Goal: Find specific page/section: Find specific page/section

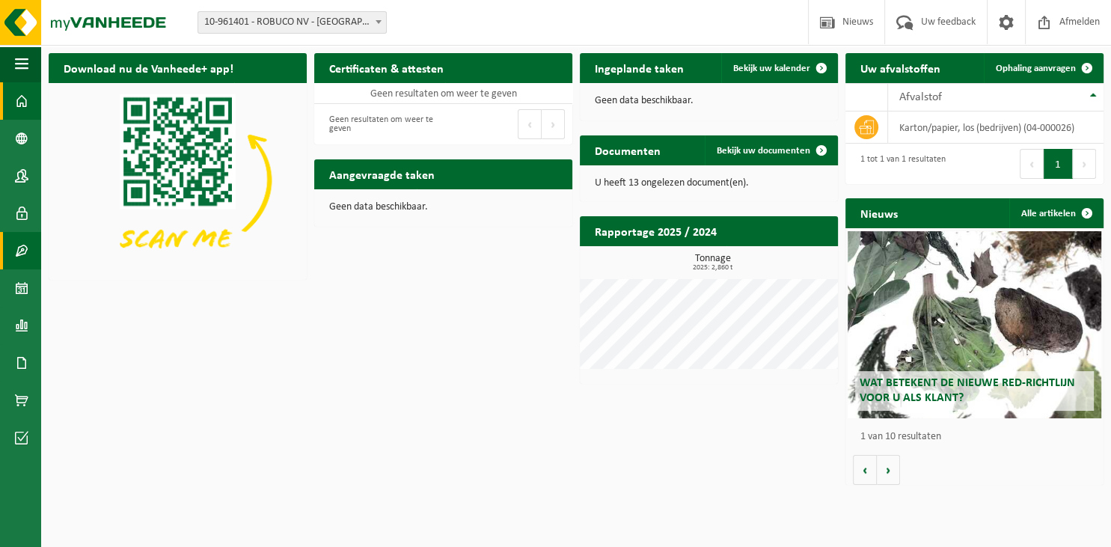
click at [14, 253] on link "Contracten" at bounding box center [20, 250] width 41 height 37
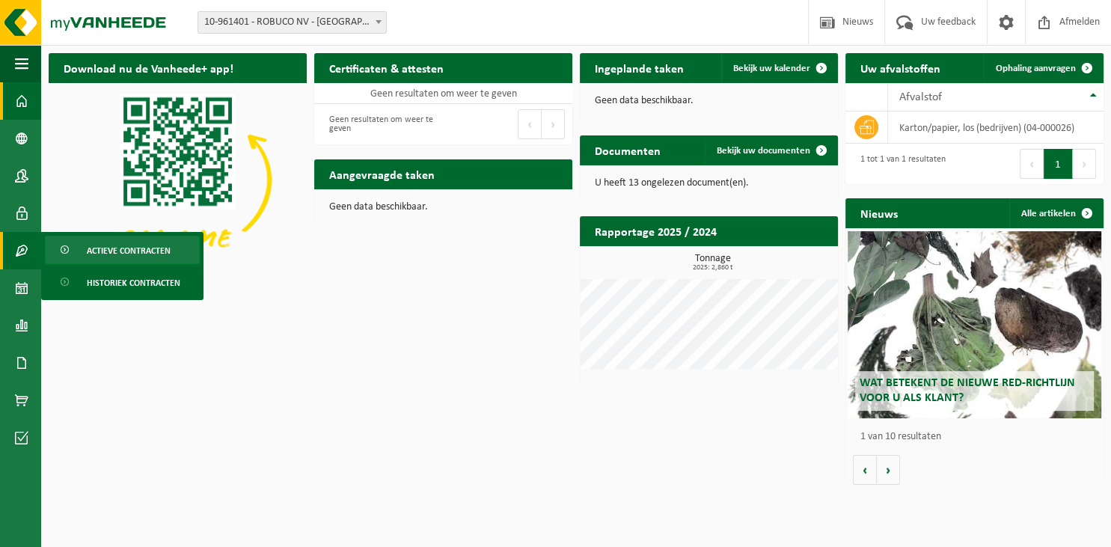
click at [145, 252] on span "Actieve contracten" at bounding box center [129, 250] width 84 height 28
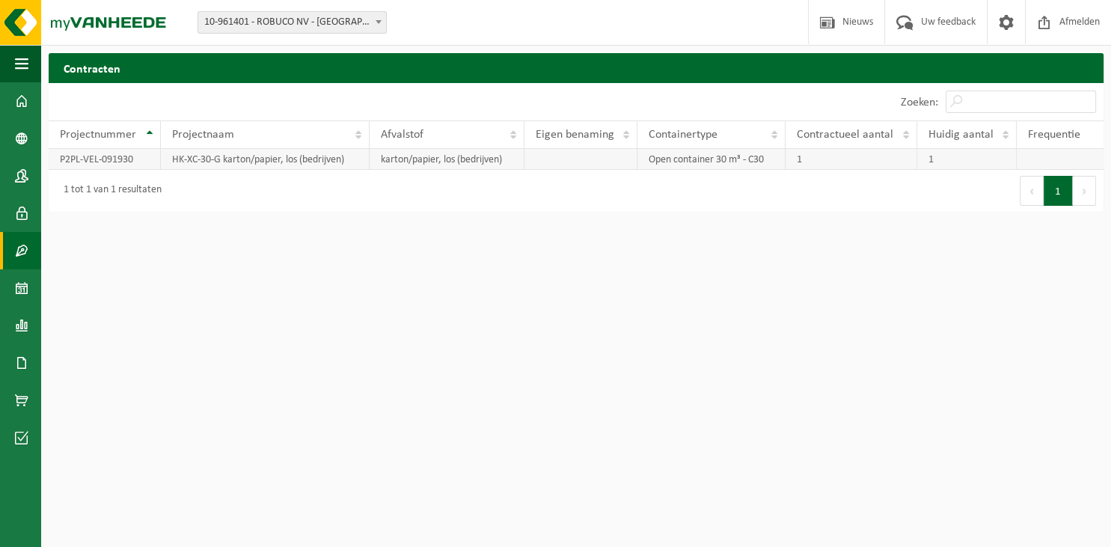
click at [683, 160] on td "Open container 30 m³ - C30" at bounding box center [710, 159] width 147 height 21
click at [91, 165] on td "P2PL-VEL-091930" at bounding box center [105, 159] width 112 height 21
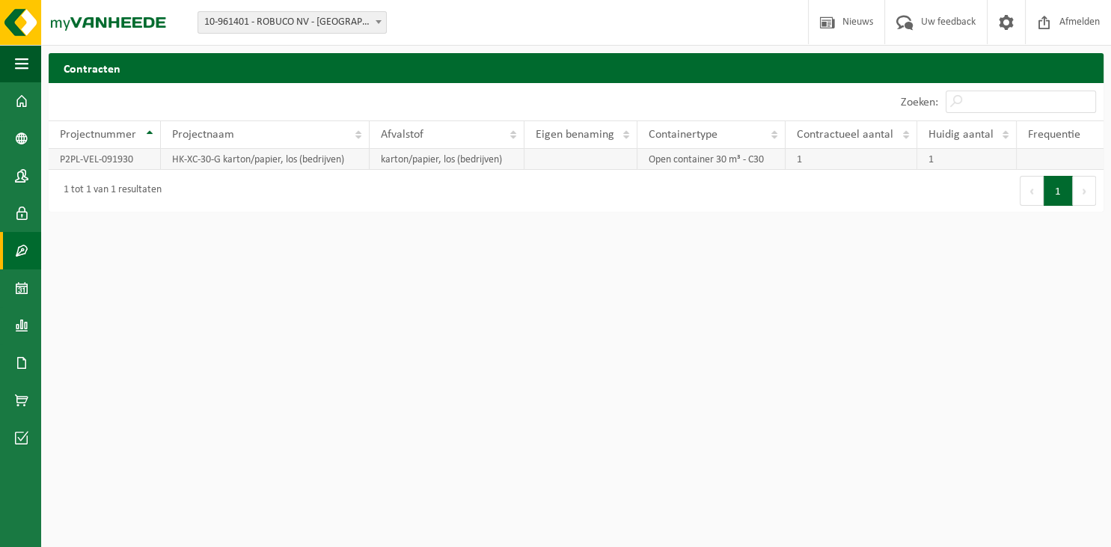
click at [126, 163] on td "P2PL-VEL-091930" at bounding box center [105, 159] width 112 height 21
click at [224, 163] on td "HK-XC-30-G karton/papier, los (bedrijven)" at bounding box center [265, 159] width 209 height 21
click at [15, 325] on span at bounding box center [21, 325] width 13 height 37
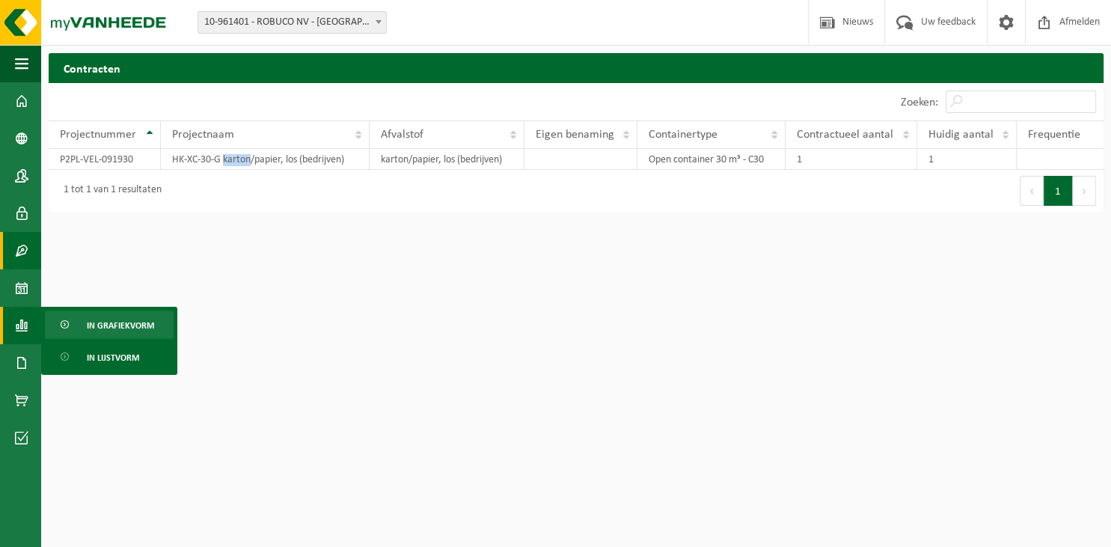
click at [108, 322] on span "In grafiekvorm" at bounding box center [120, 325] width 67 height 28
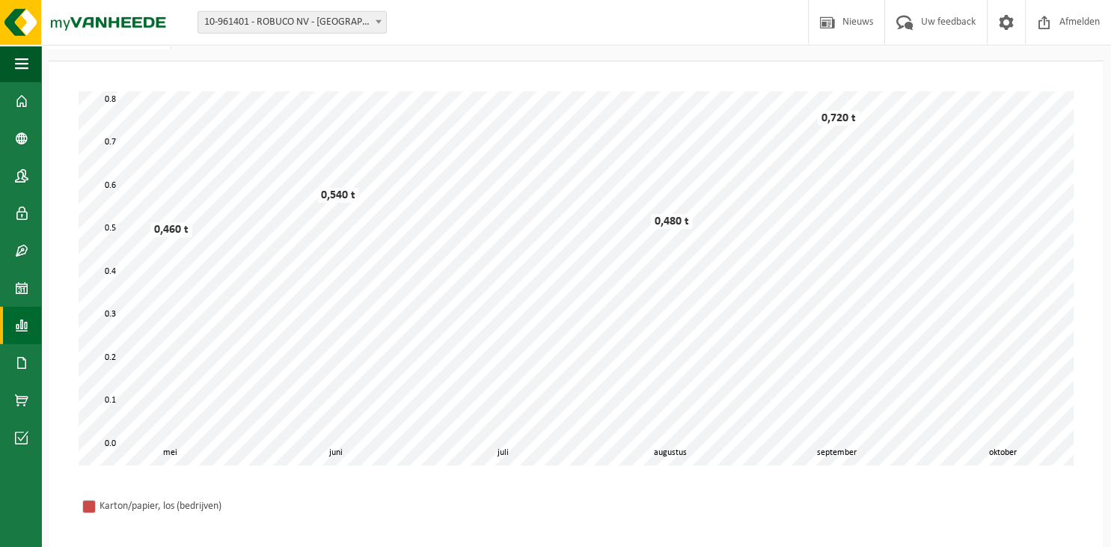
scroll to position [79, 0]
click at [19, 365] on span at bounding box center [21, 362] width 13 height 37
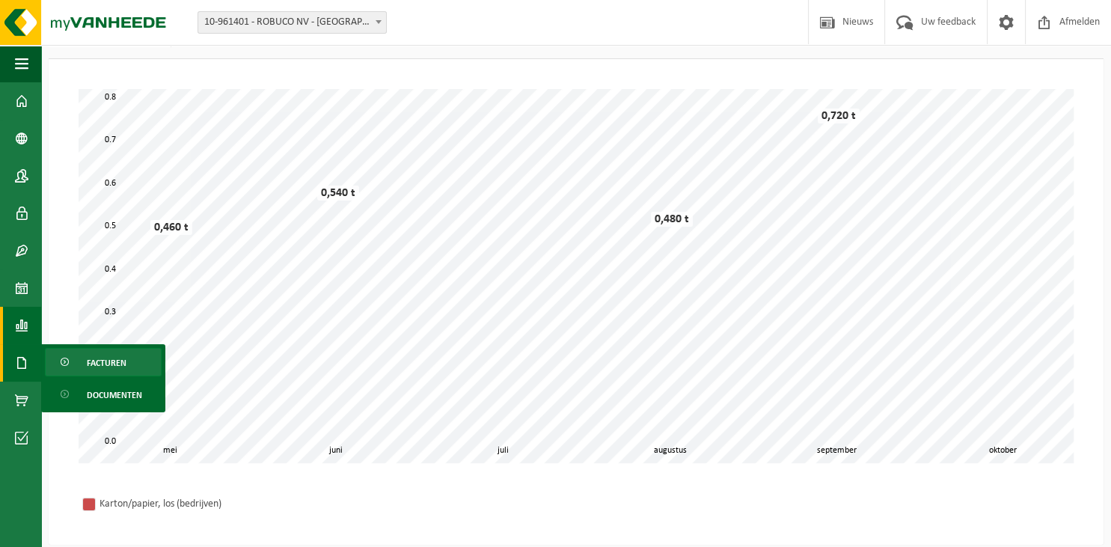
click at [121, 358] on span "Facturen" at bounding box center [107, 363] width 40 height 28
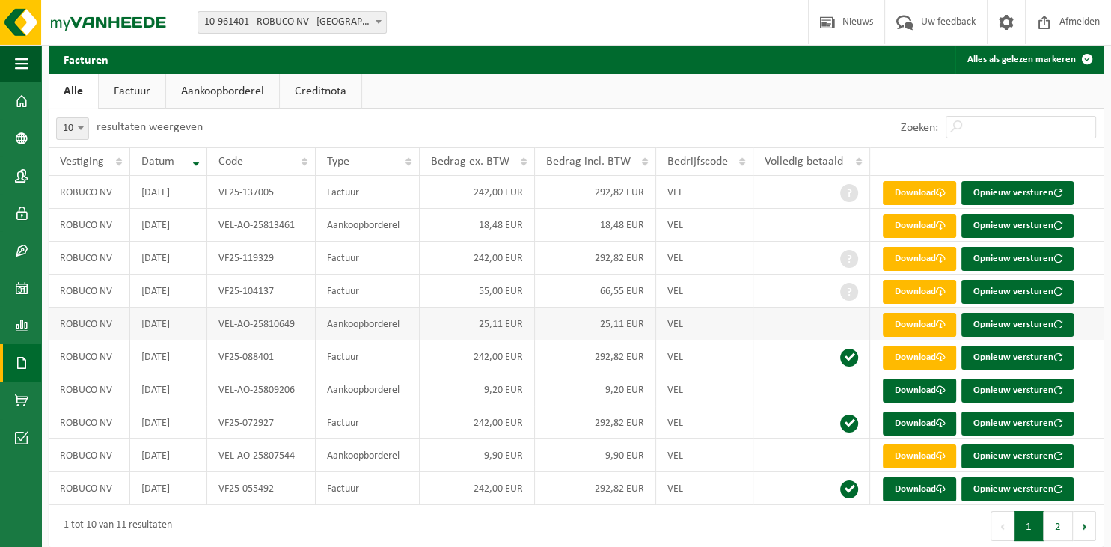
scroll to position [15, 0]
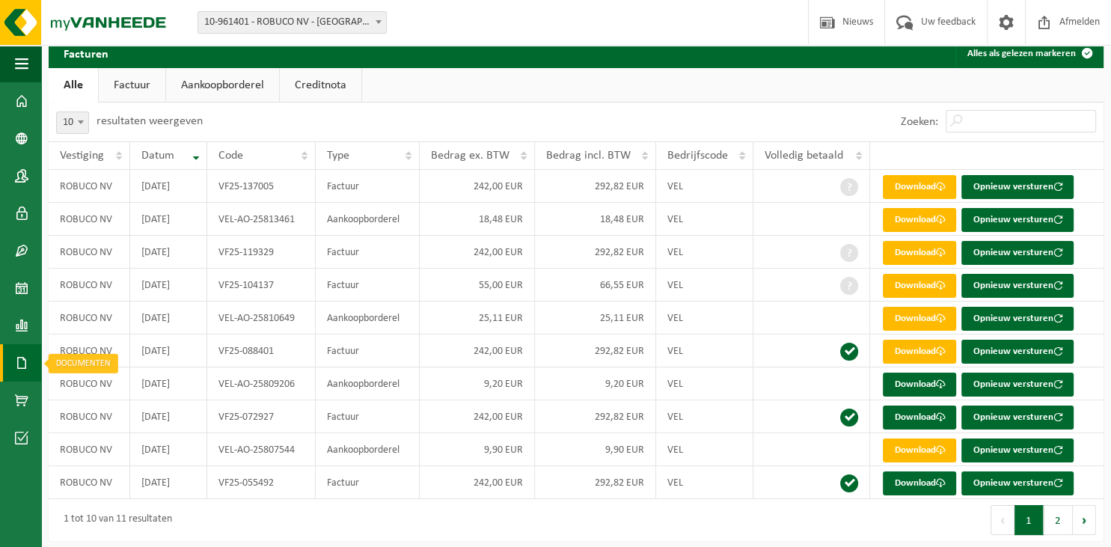
click at [23, 366] on span at bounding box center [21, 362] width 13 height 37
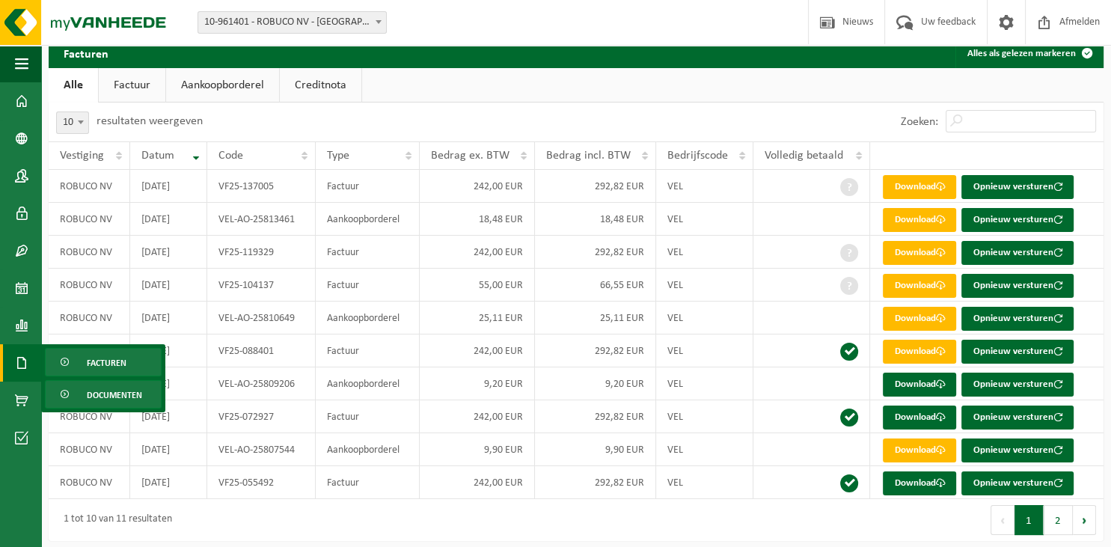
click at [105, 396] on span "Documenten" at bounding box center [114, 395] width 55 height 28
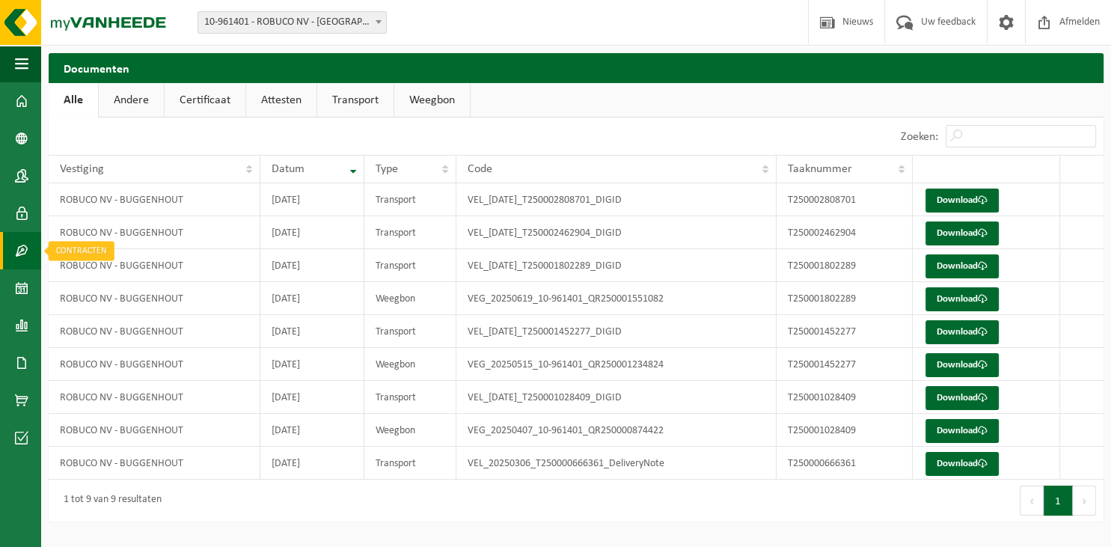
click at [22, 249] on span at bounding box center [21, 250] width 13 height 37
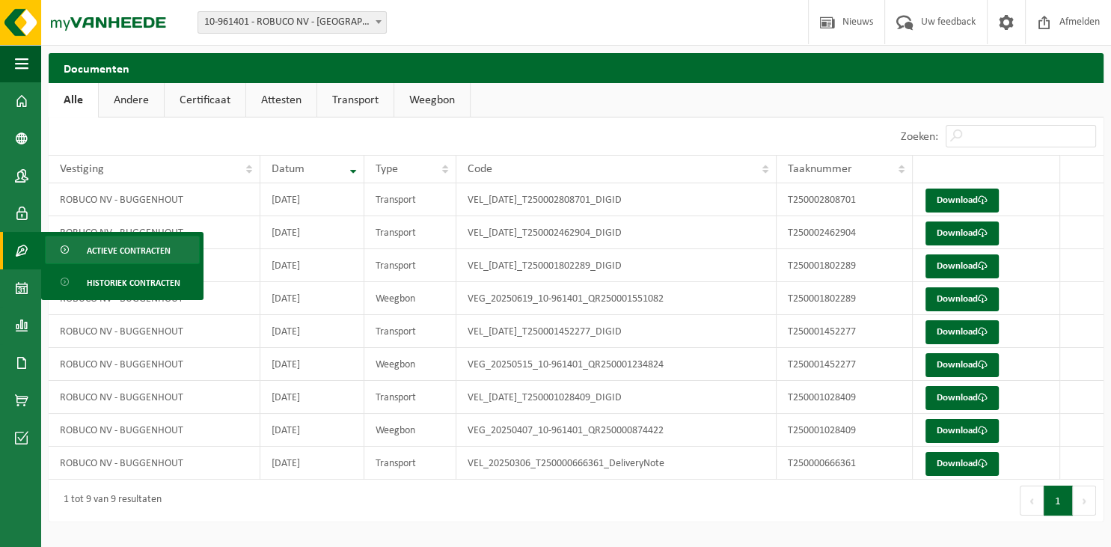
click at [150, 254] on span "Actieve contracten" at bounding box center [129, 250] width 84 height 28
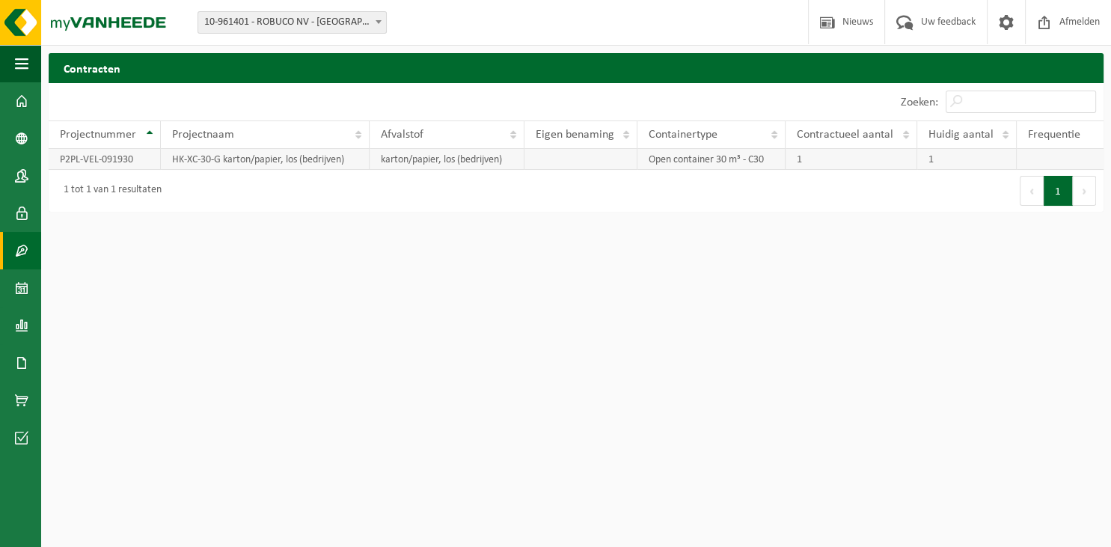
click at [88, 159] on td "P2PL-VEL-091930" at bounding box center [105, 159] width 112 height 21
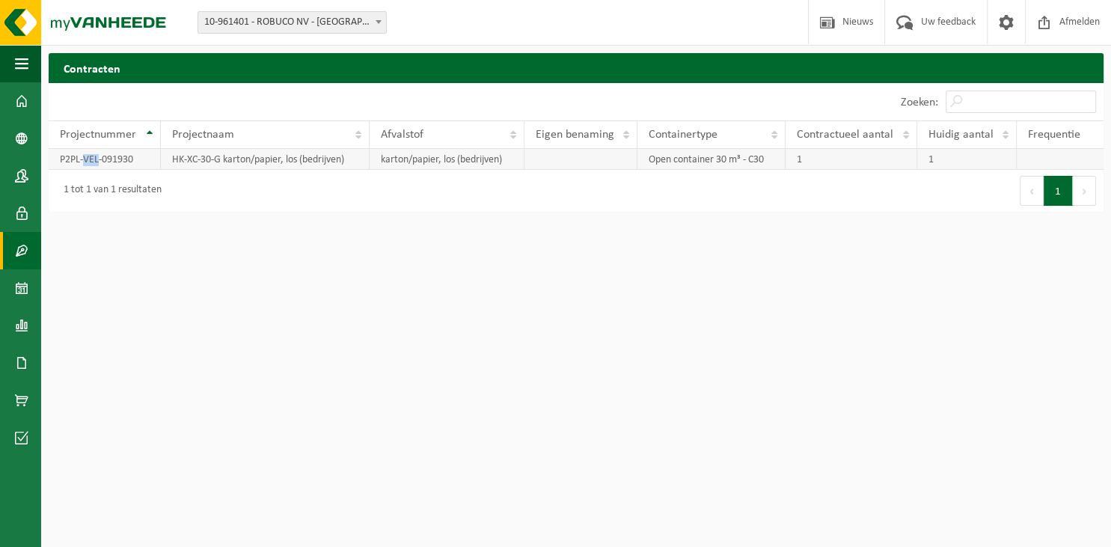
click at [88, 159] on td "P2PL-VEL-091930" at bounding box center [105, 159] width 112 height 21
click at [964, 160] on td "1" at bounding box center [966, 159] width 99 height 21
click at [1063, 160] on td at bounding box center [1059, 159] width 87 height 21
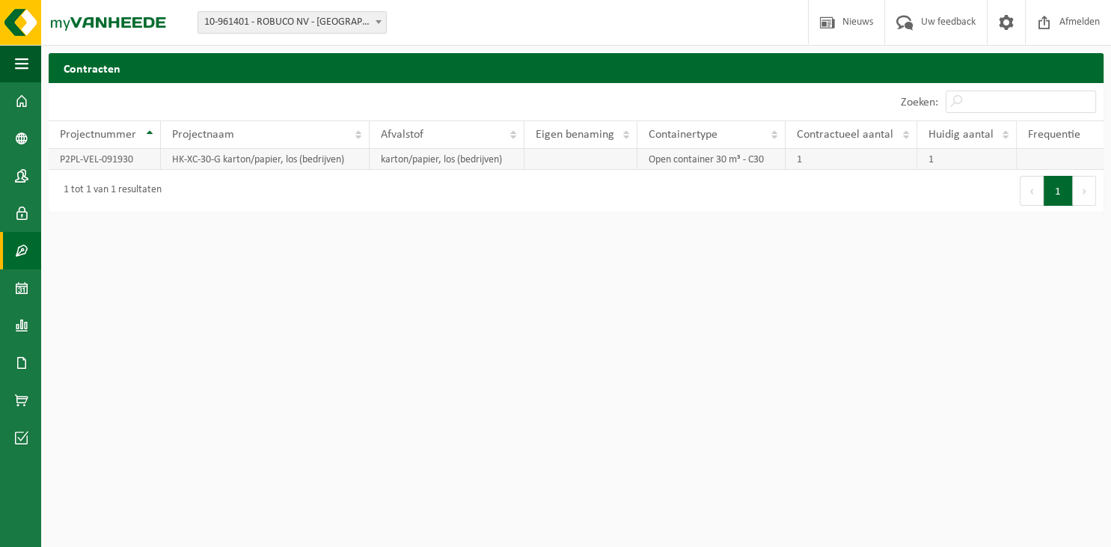
click at [439, 167] on td "karton/papier, los (bedrijven)" at bounding box center [446, 159] width 154 height 21
click at [444, 159] on td "karton/papier, los (bedrijven)" at bounding box center [446, 159] width 154 height 21
click at [298, 162] on td "HK-XC-30-G karton/papier, los (bedrijven)" at bounding box center [265, 159] width 209 height 21
drag, startPoint x: 298, startPoint y: 162, endPoint x: 259, endPoint y: 162, distance: 38.9
click at [294, 162] on td "HK-XC-30-G karton/papier, los (bedrijven)" at bounding box center [265, 159] width 209 height 21
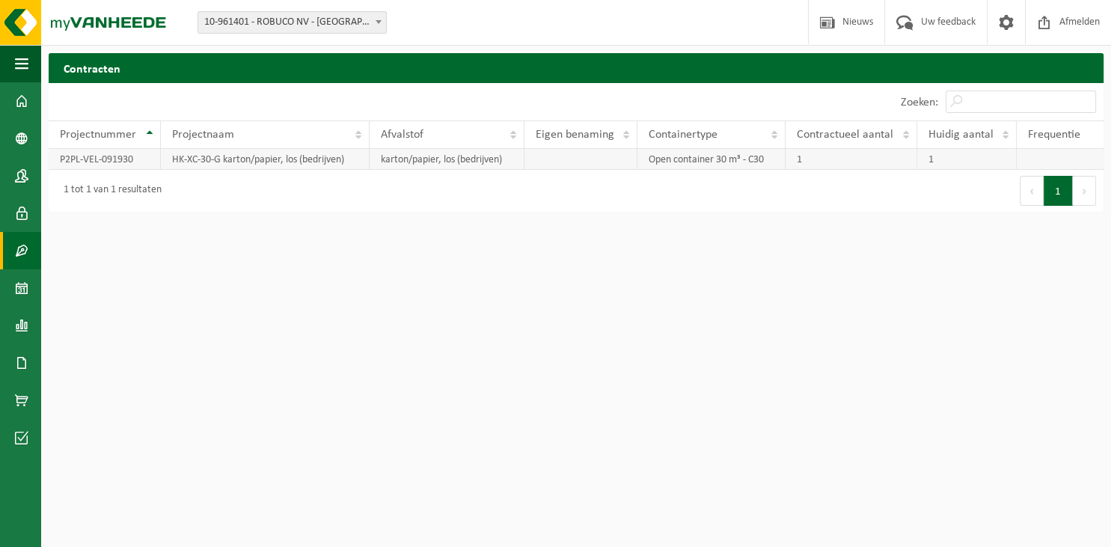
click at [104, 159] on td "P2PL-VEL-091930" at bounding box center [105, 159] width 112 height 21
